Goal: Task Accomplishment & Management: Manage account settings

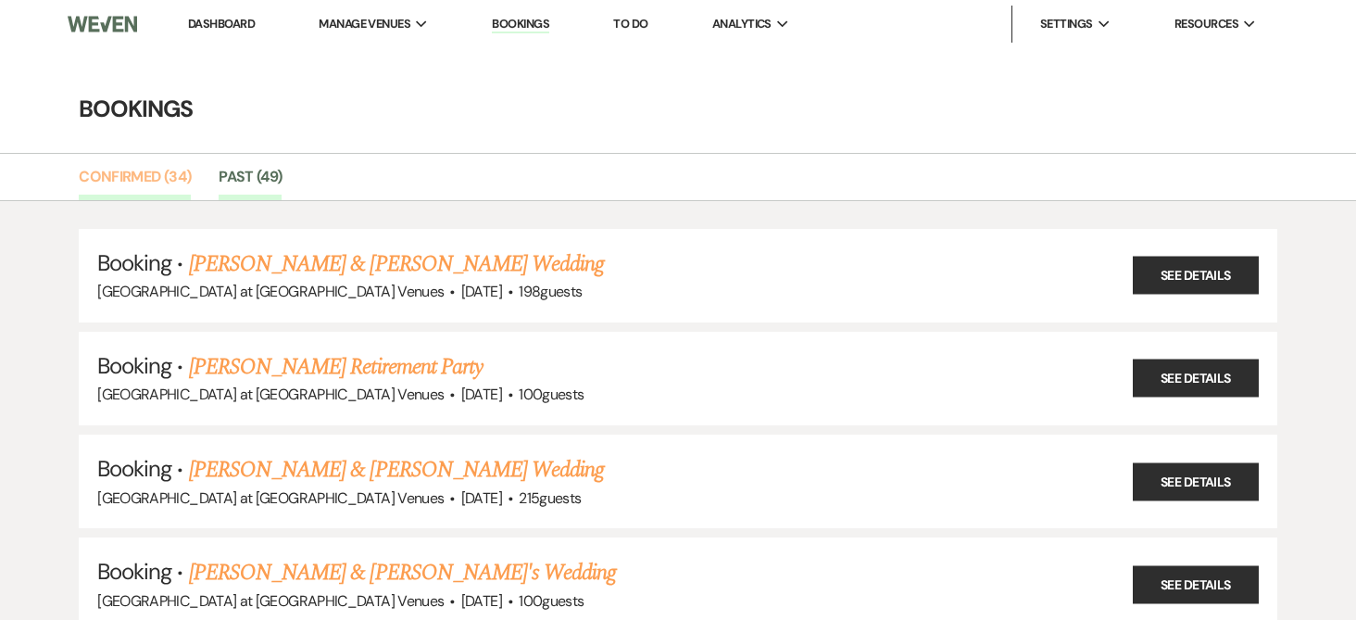
click at [134, 170] on link "Confirmed (34)" at bounding box center [135, 182] width 112 height 35
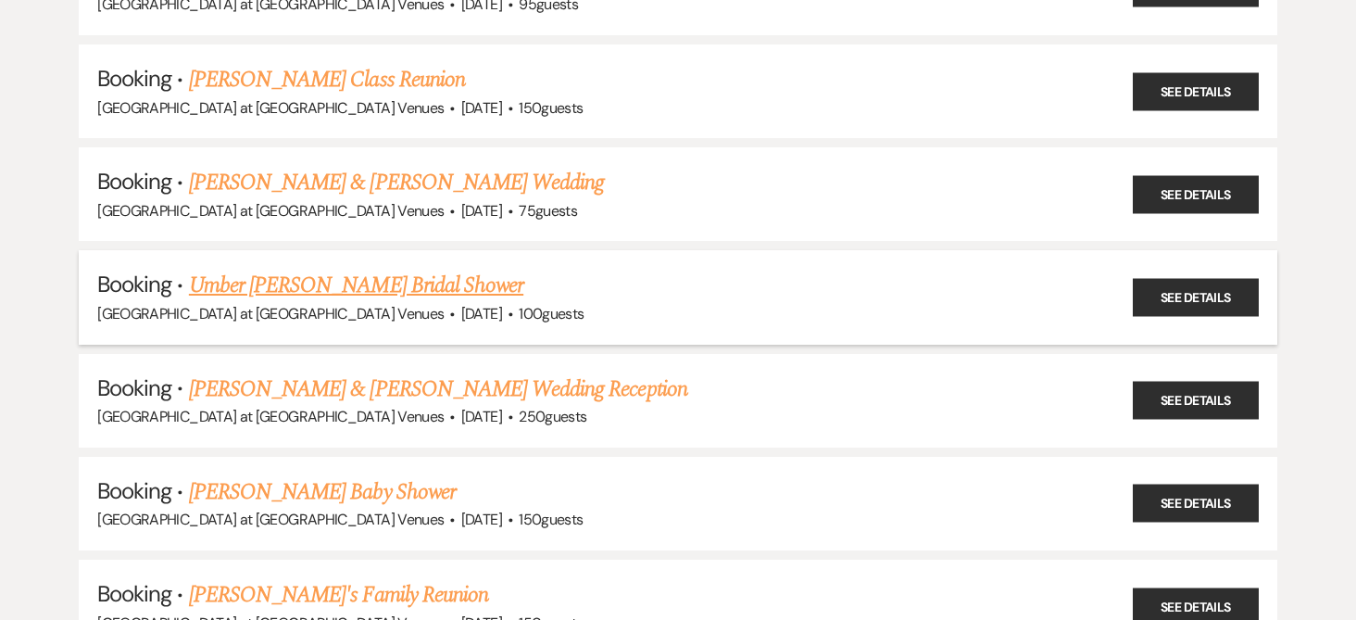
scroll to position [371, 0]
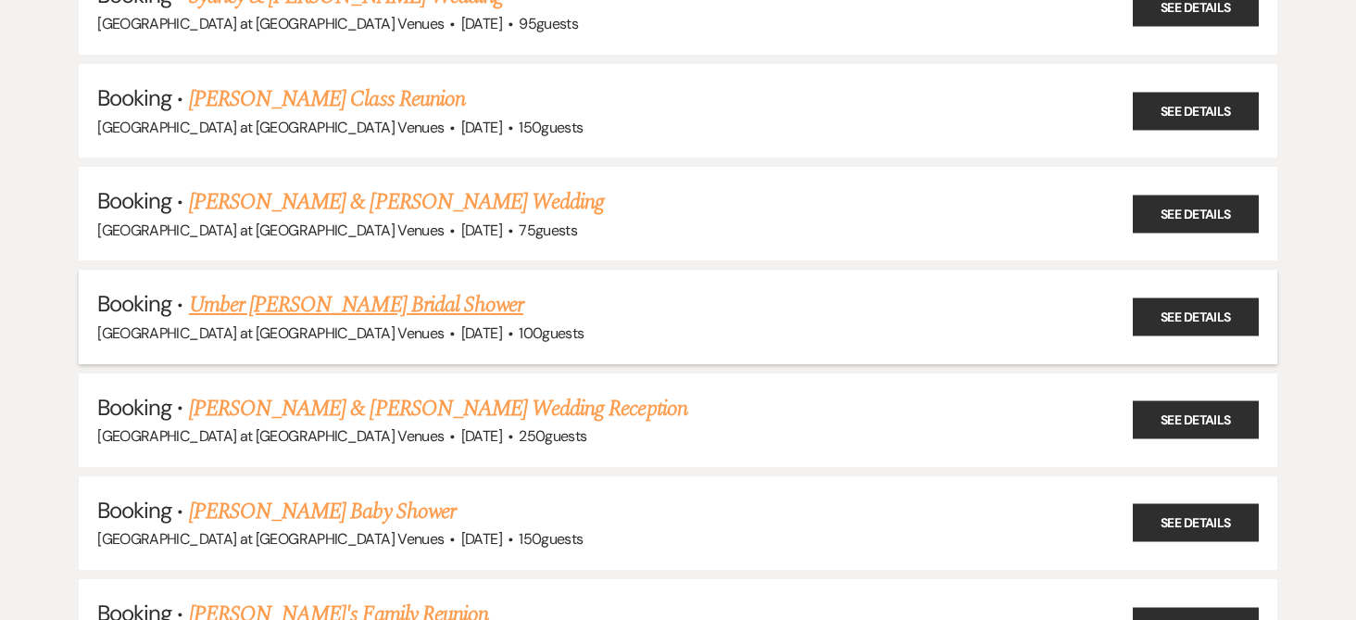
click at [285, 309] on link "Umber [PERSON_NAME] Bridal Shower" at bounding box center [356, 304] width 334 height 33
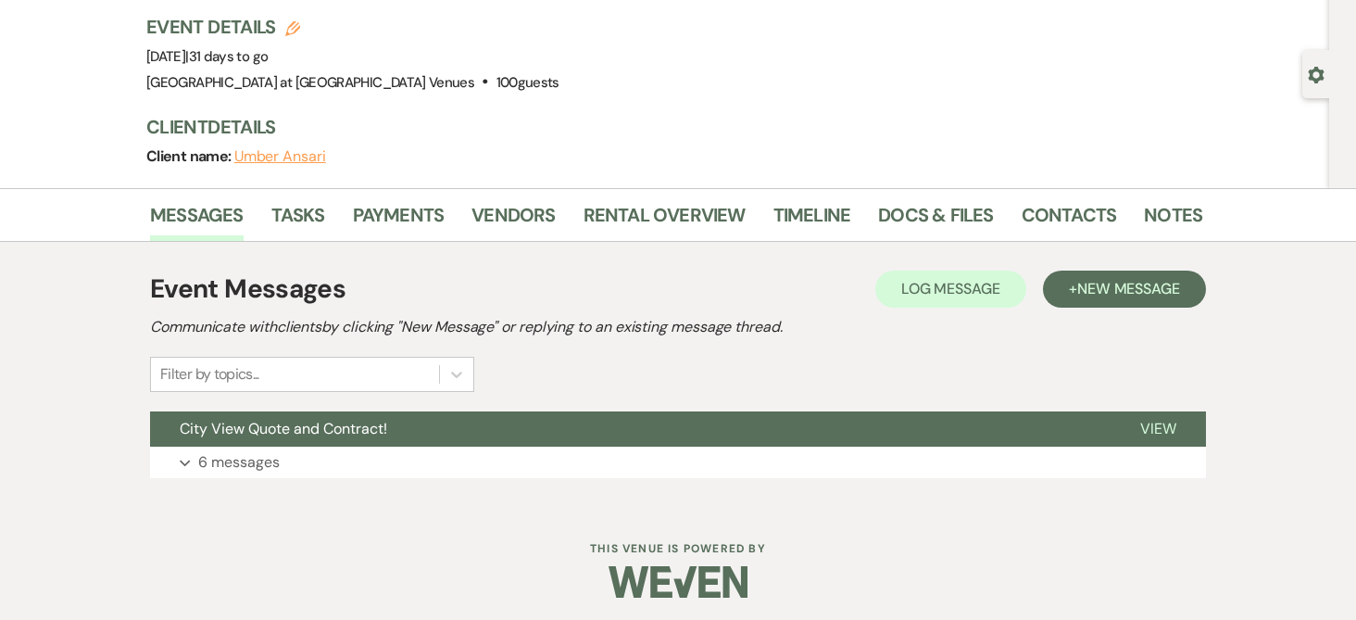
scroll to position [122, 0]
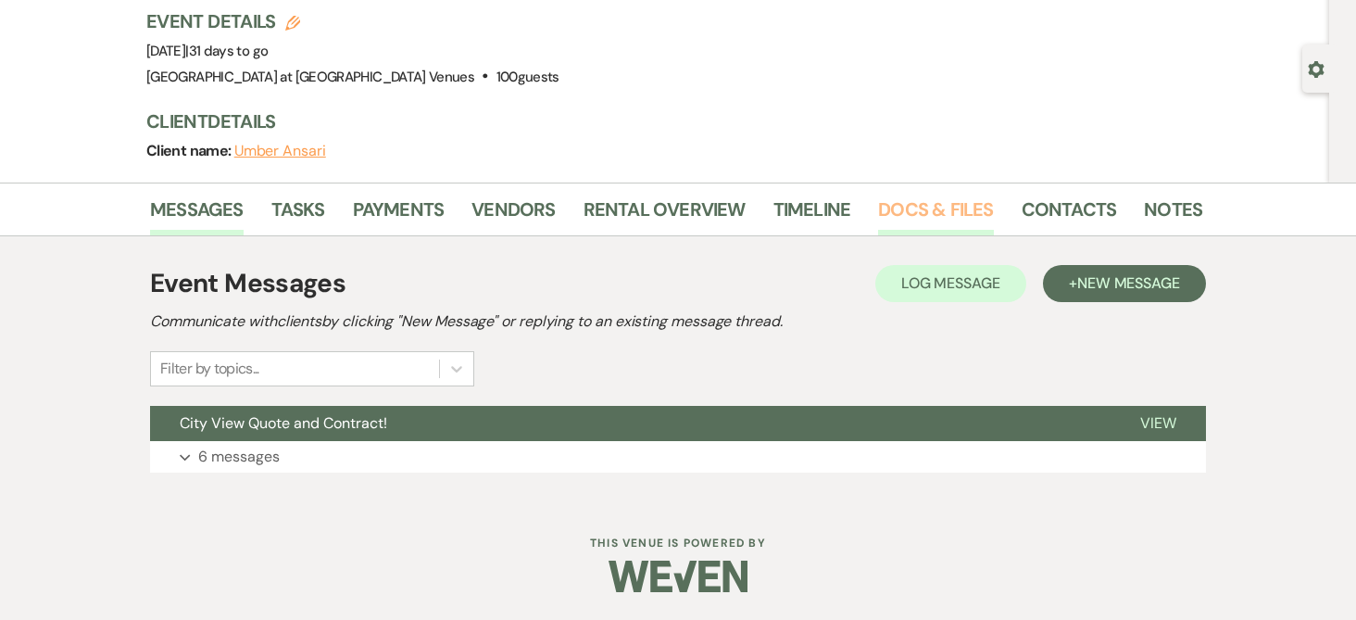
click at [895, 216] on link "Docs & Files" at bounding box center [935, 215] width 115 height 41
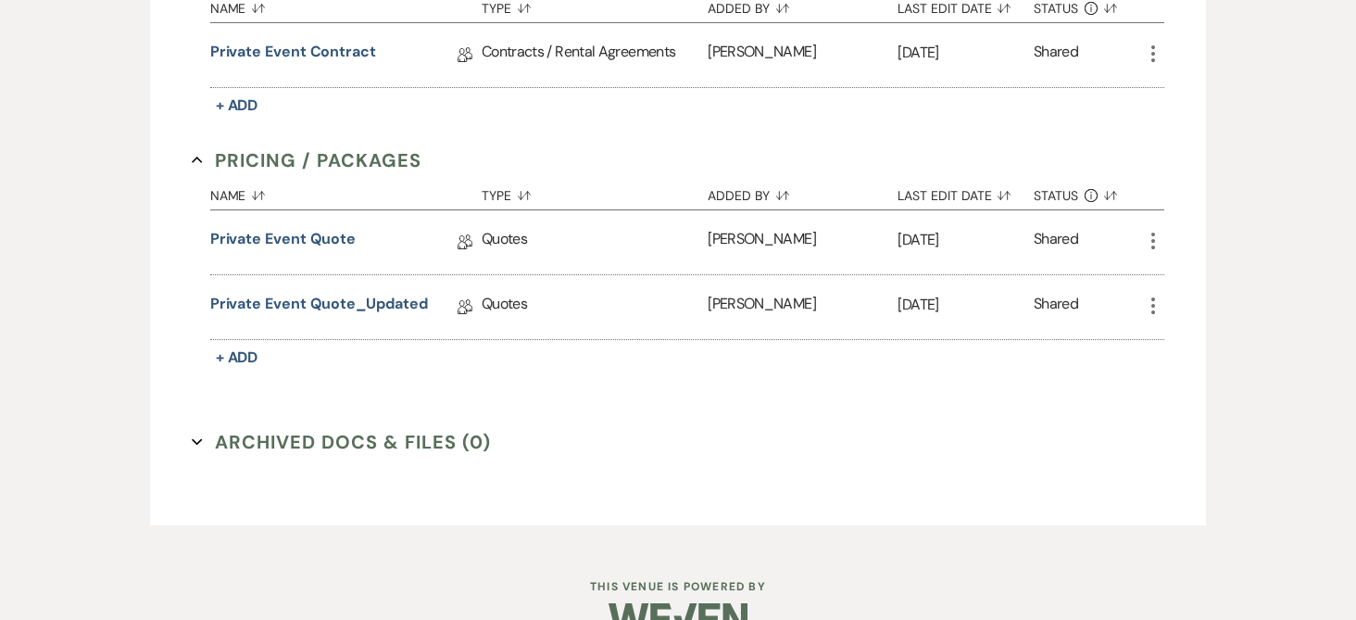
scroll to position [585, 0]
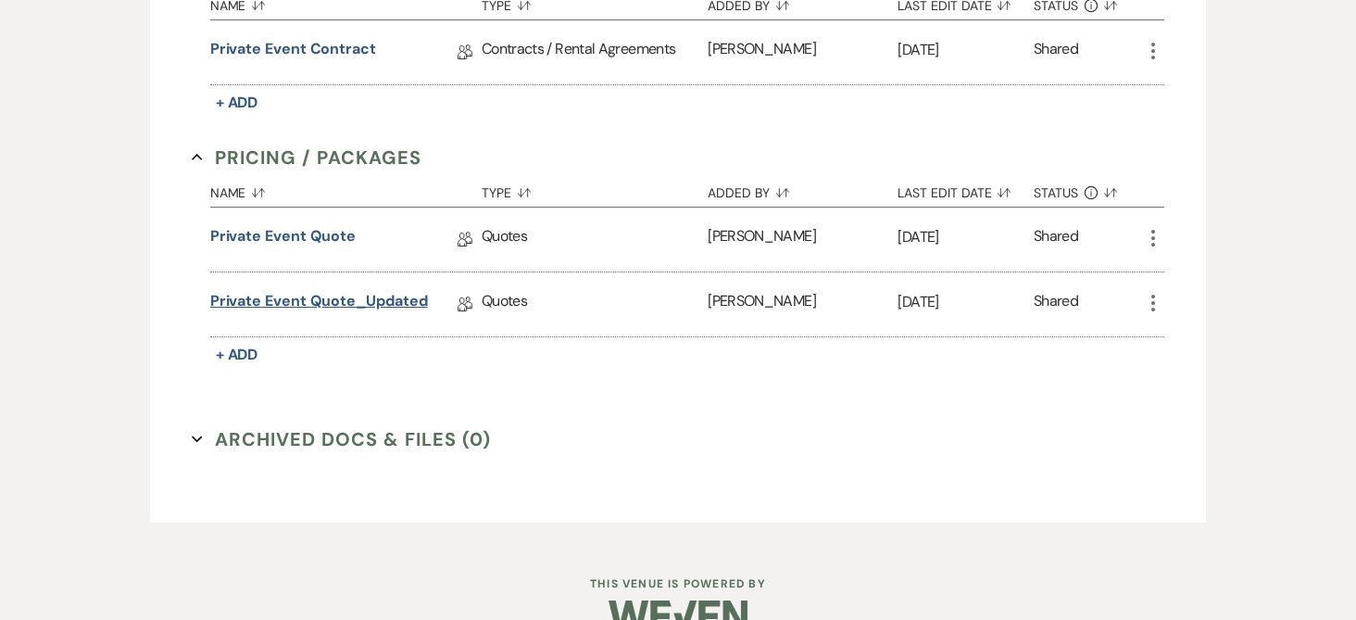
click at [316, 290] on link "Private Event Quote_Updated" at bounding box center [319, 304] width 218 height 29
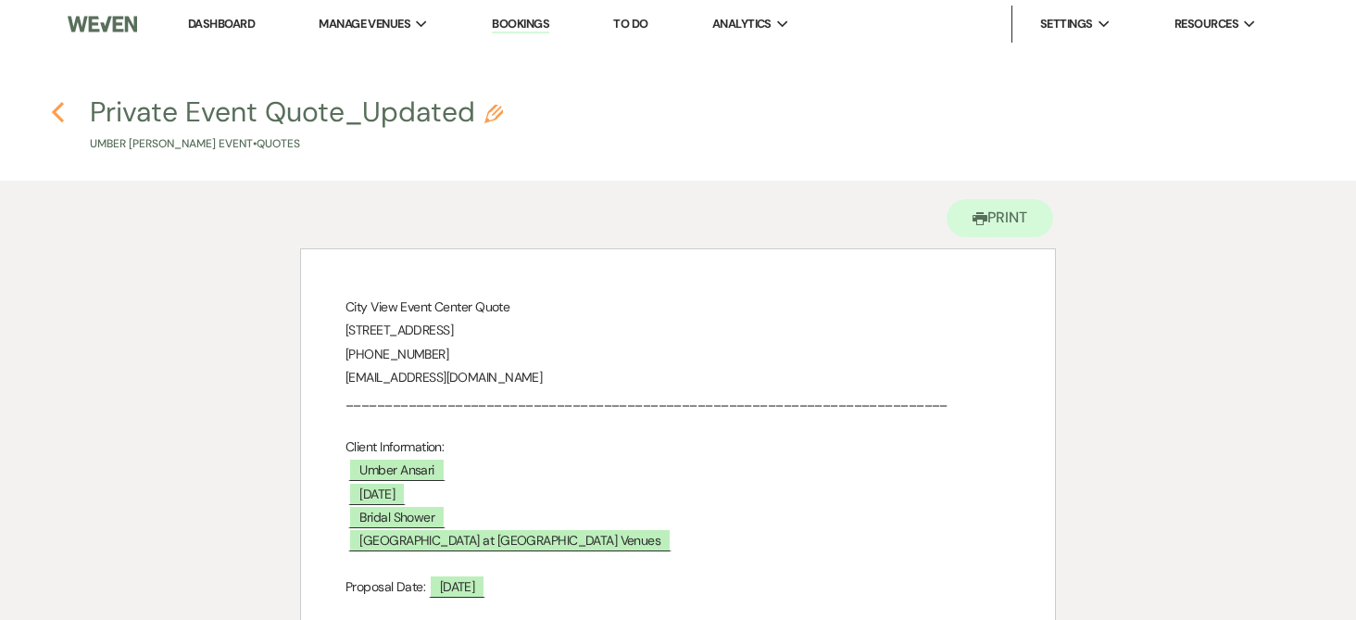
click at [58, 105] on icon "Previous" at bounding box center [58, 112] width 14 height 22
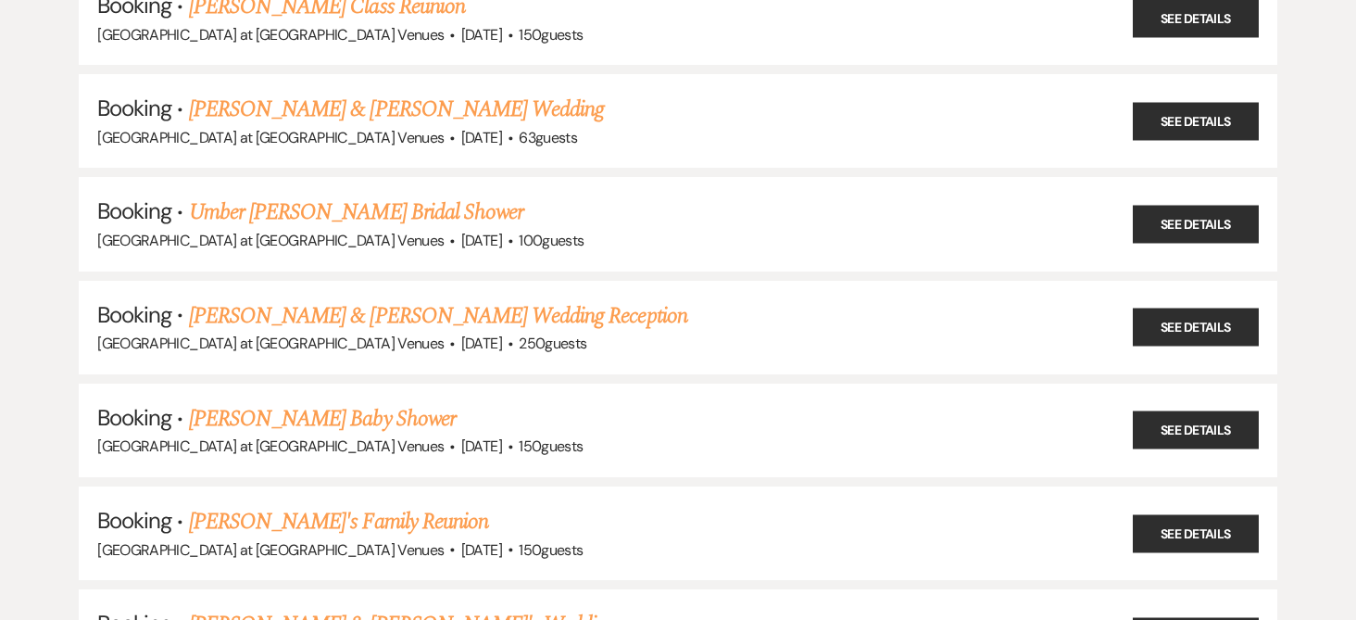
scroll to position [556, 0]
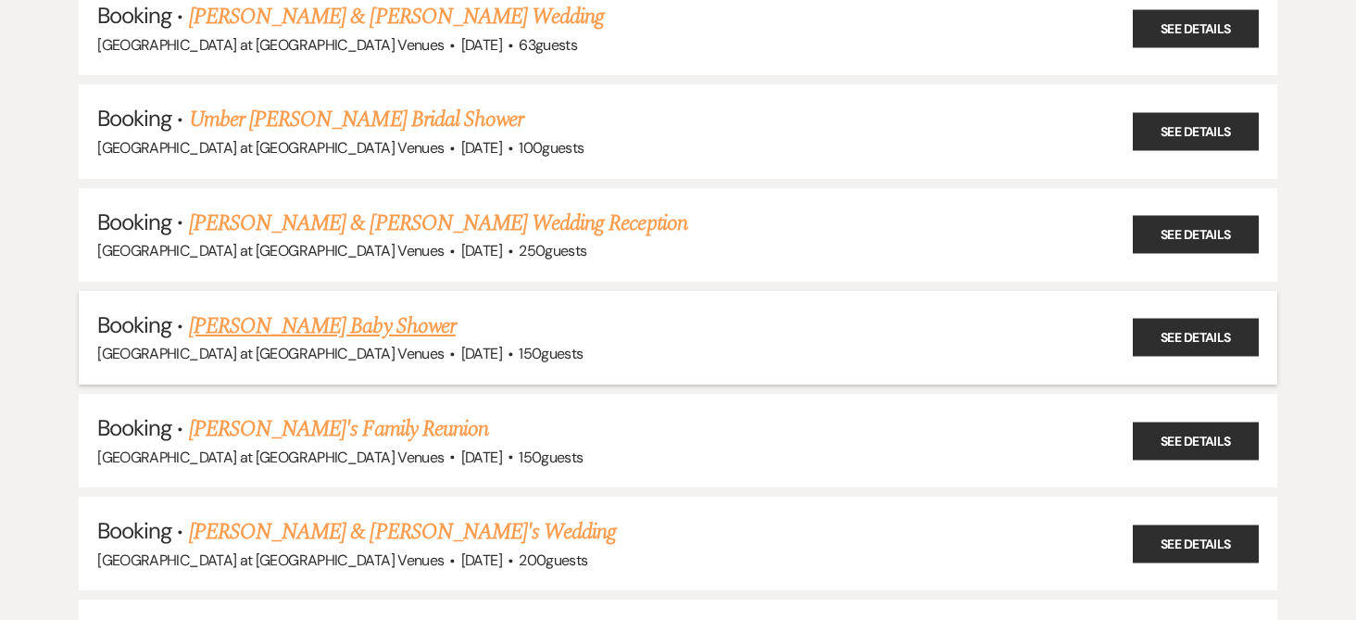
click at [255, 329] on link "[PERSON_NAME] Baby Shower" at bounding box center [322, 325] width 267 height 33
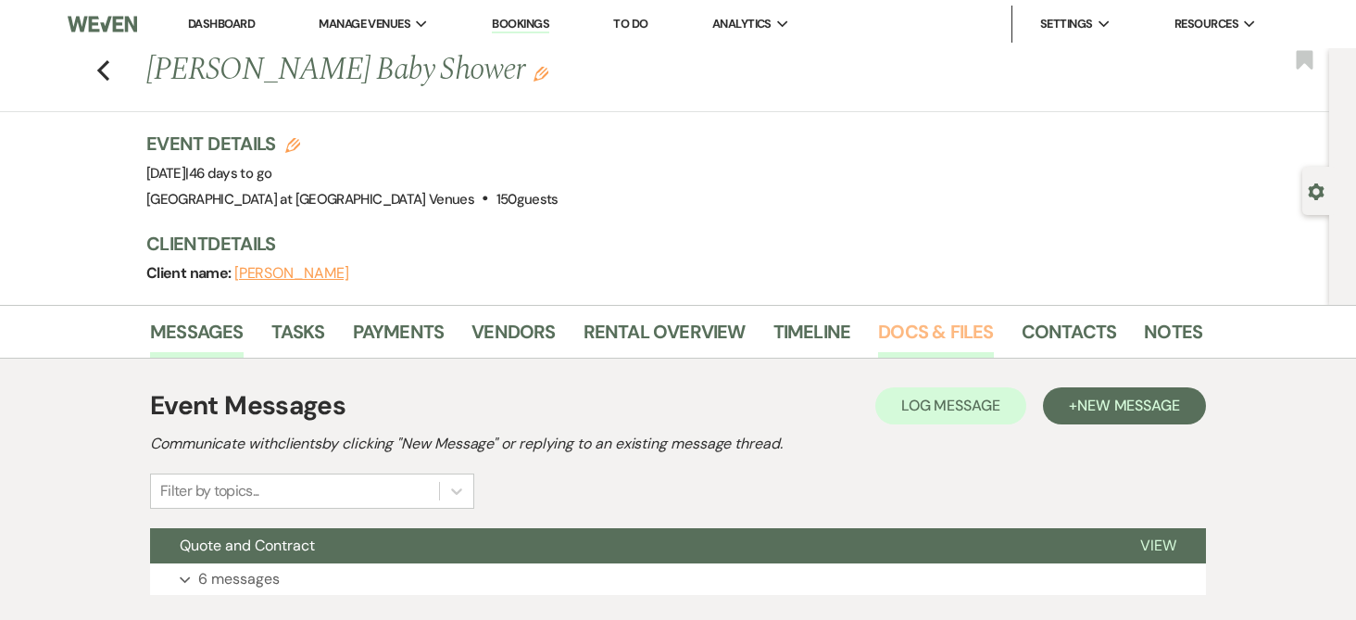
click at [916, 330] on link "Docs & Files" at bounding box center [935, 337] width 115 height 41
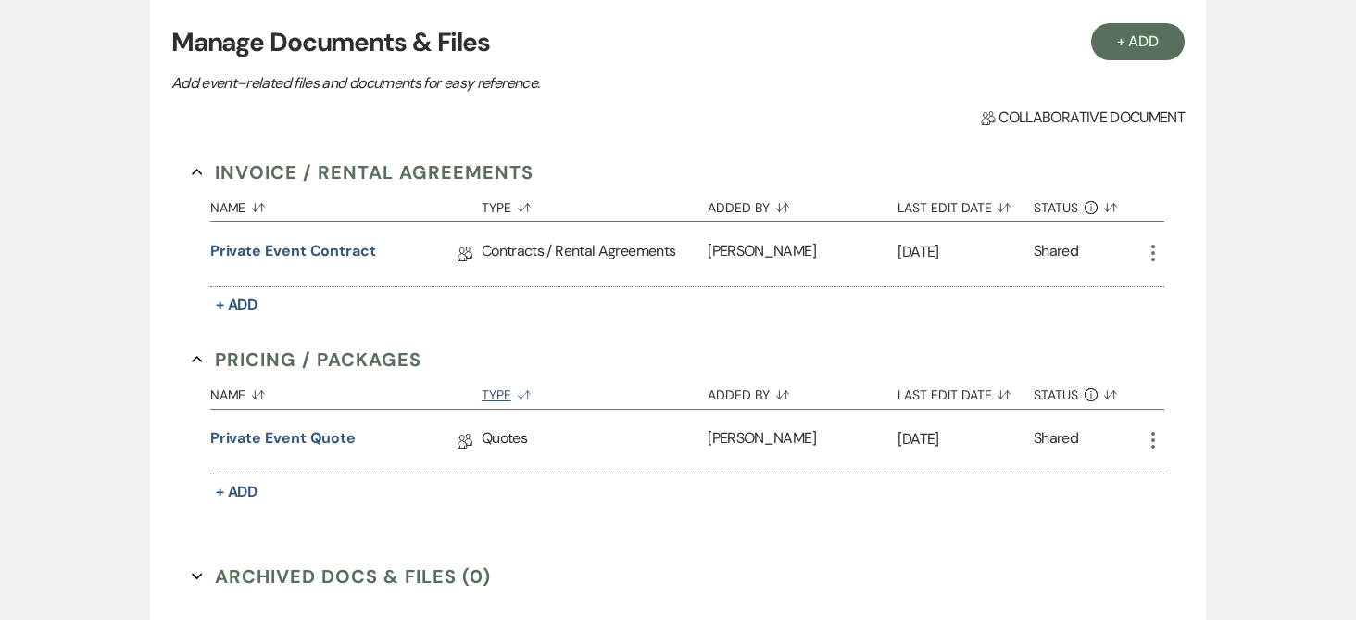
scroll to position [463, 0]
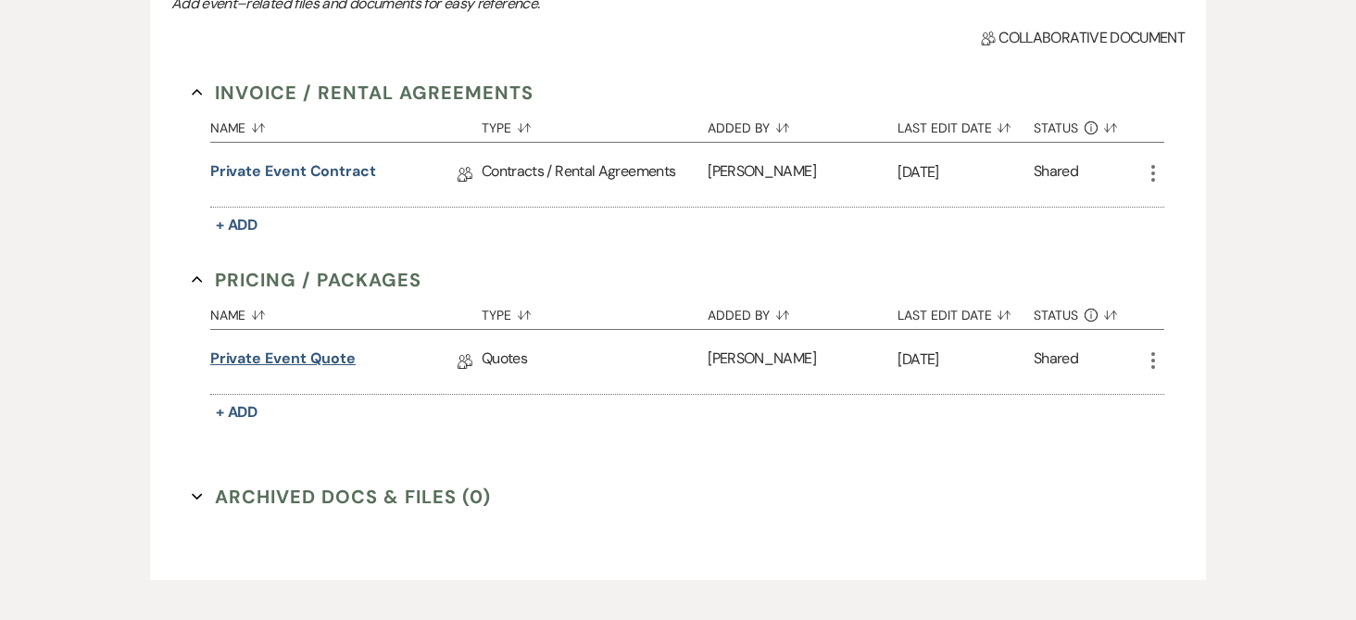
click at [324, 349] on link "Private Event Quote" at bounding box center [282, 361] width 145 height 29
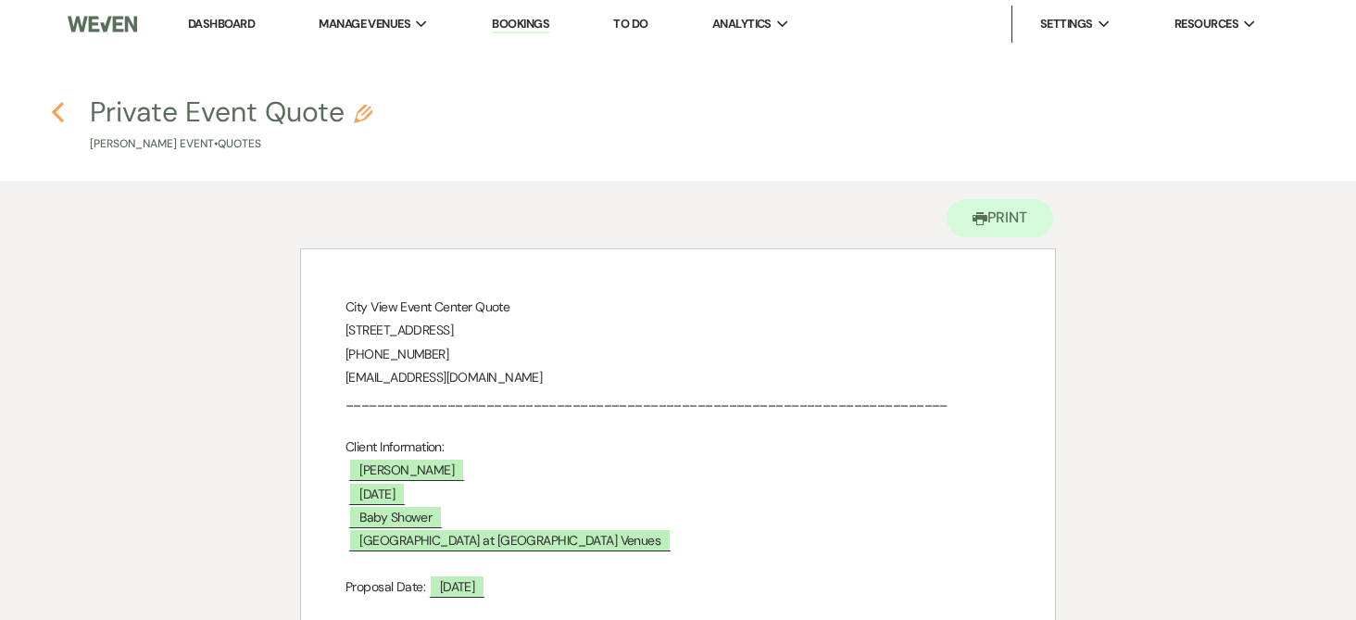
click at [58, 110] on icon "Previous" at bounding box center [58, 112] width 14 height 22
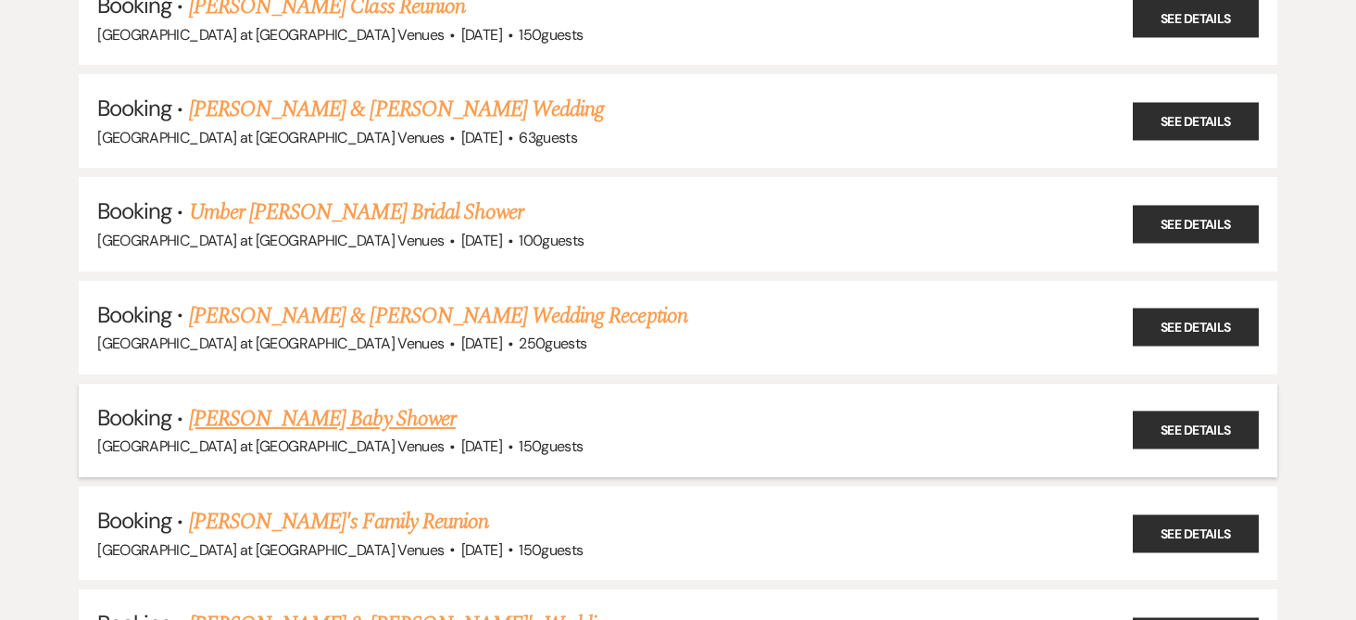
scroll to position [556, 0]
